Goal: Find specific page/section: Find specific page/section

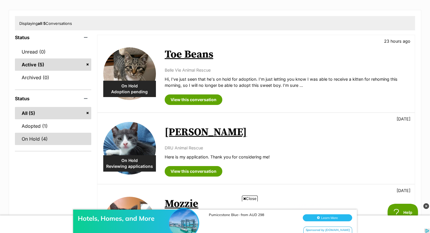
click at [74, 136] on link "On Hold (4)" at bounding box center [53, 139] width 76 height 12
